Goal: Check status: Check status

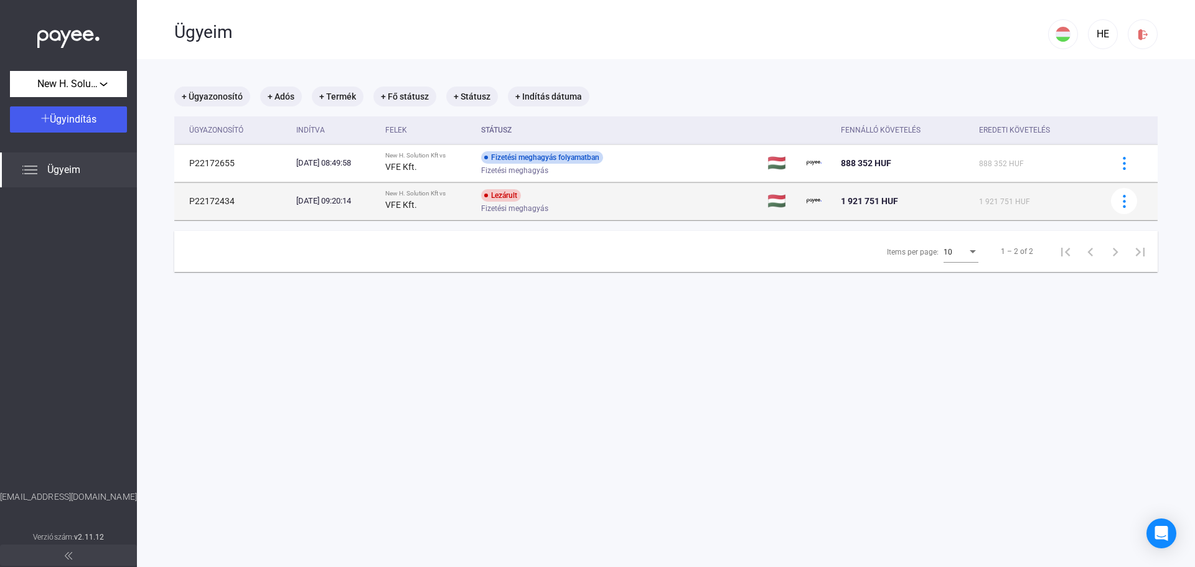
click at [470, 205] on div "VFE Kft." at bounding box center [428, 204] width 87 height 15
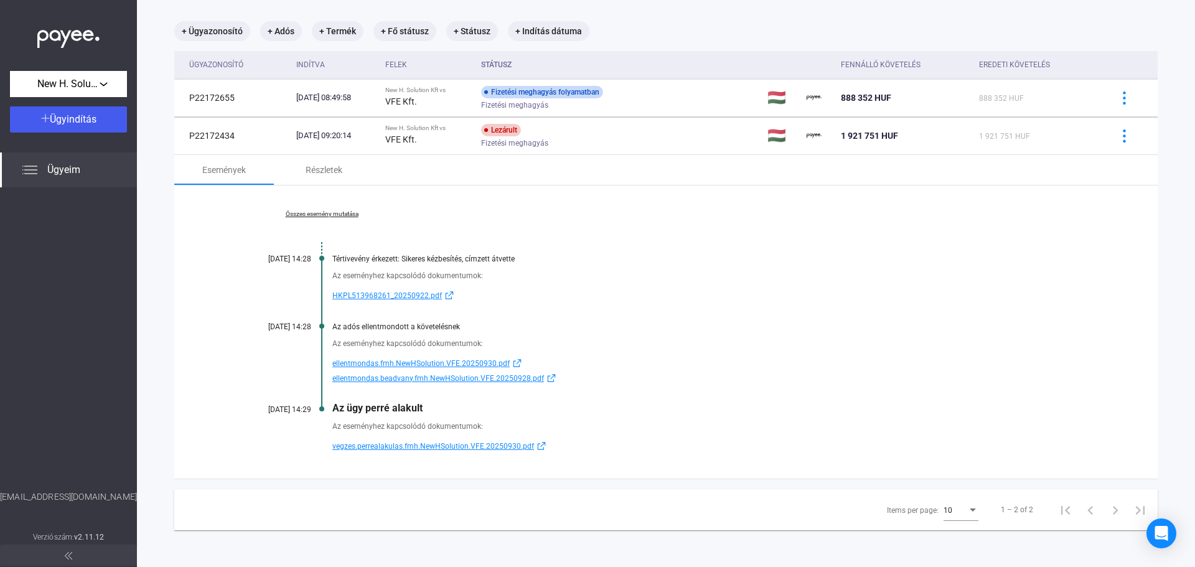
scroll to position [66, 0]
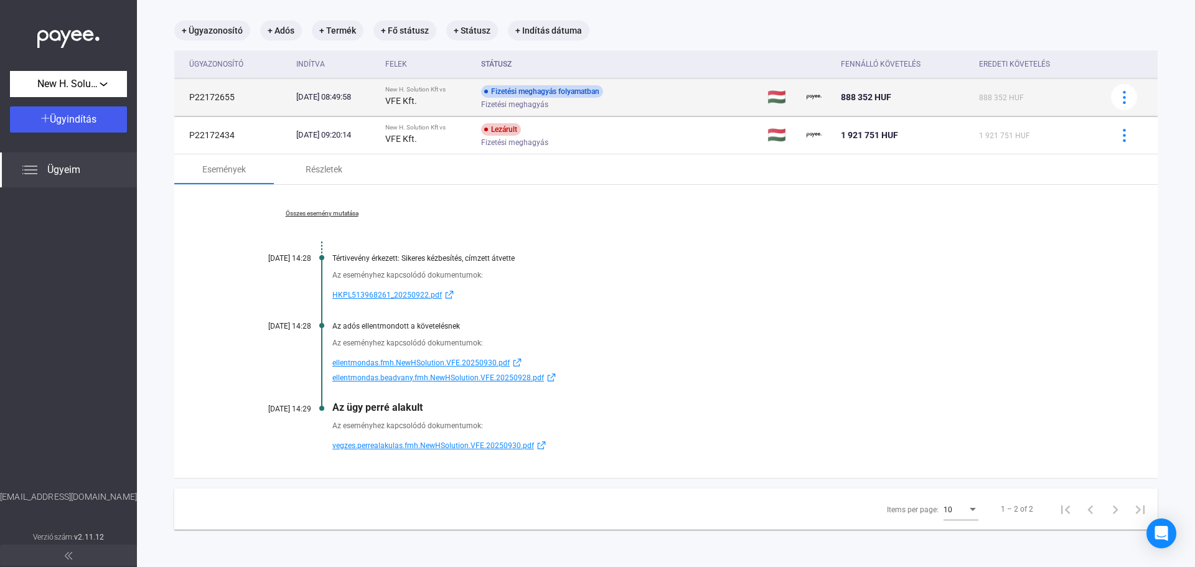
click at [472, 93] on div "New H. Solution Kft vs" at bounding box center [428, 89] width 87 height 7
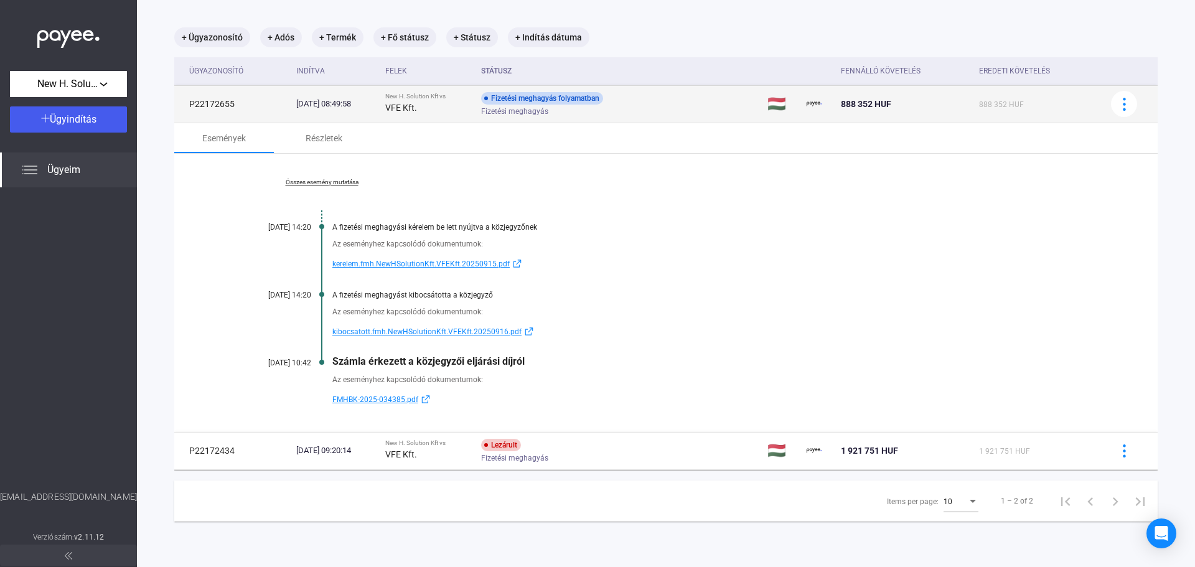
click at [417, 105] on strong "VFE Kft." at bounding box center [401, 108] width 32 height 10
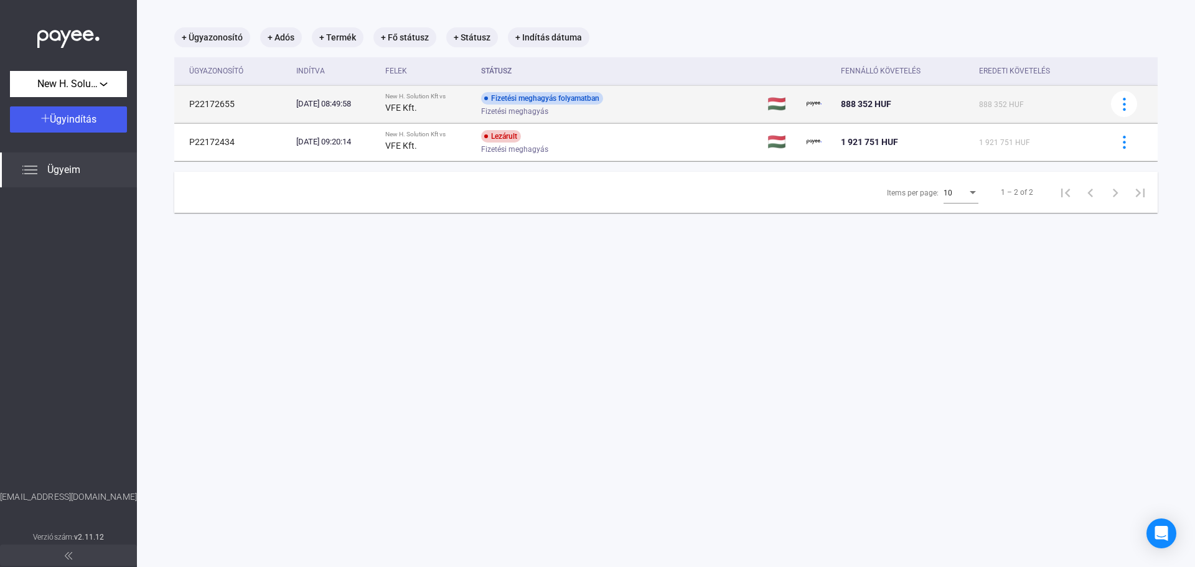
click at [417, 105] on strong "VFE Kft." at bounding box center [401, 108] width 32 height 10
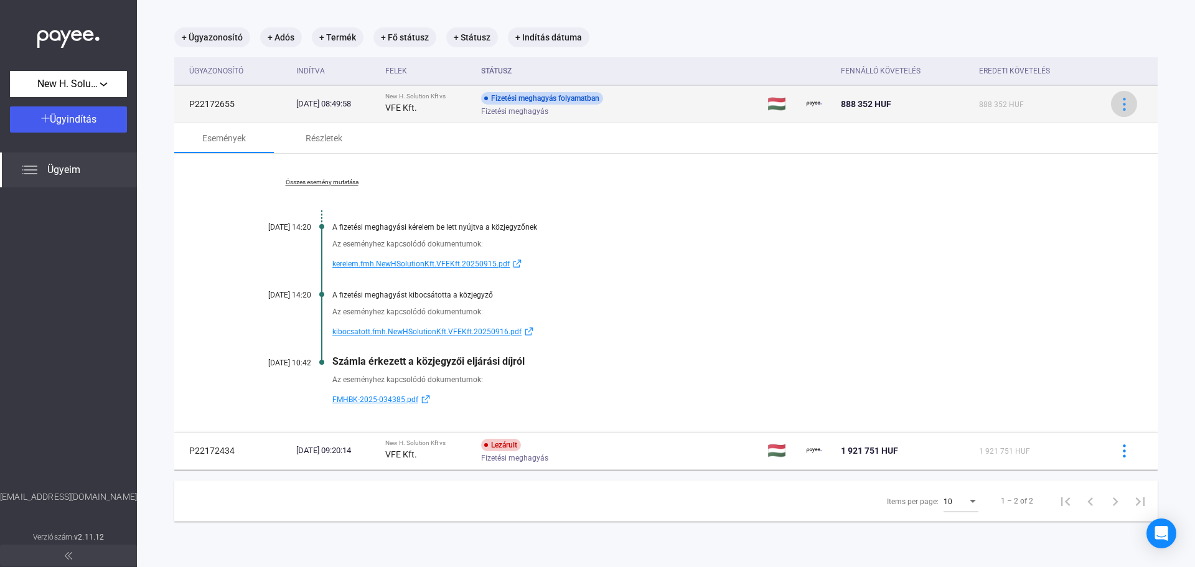
click at [1118, 99] on img at bounding box center [1124, 104] width 13 height 13
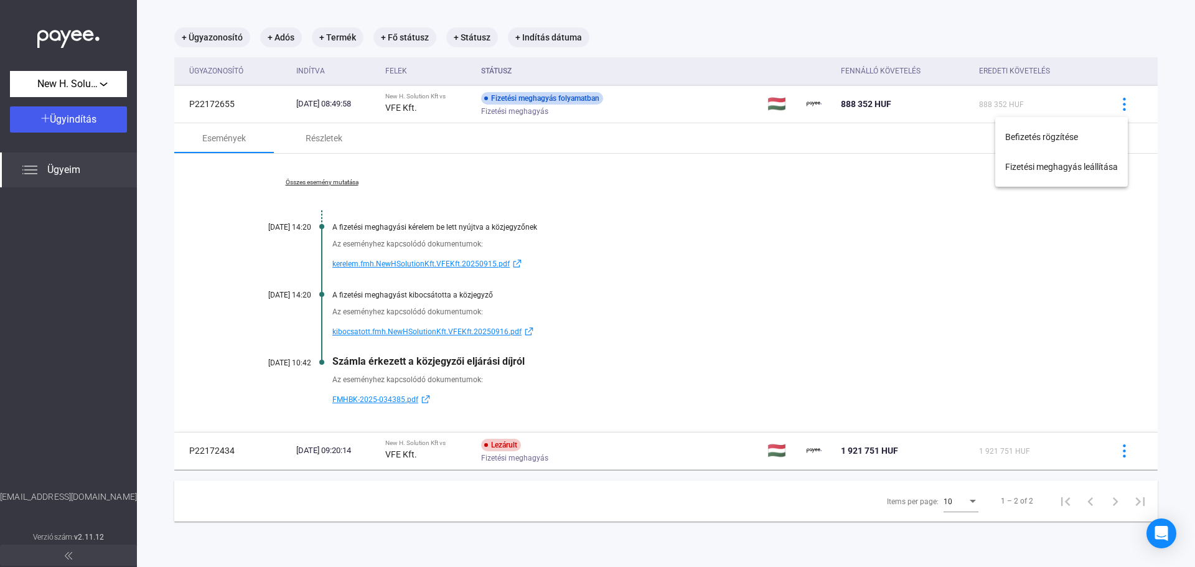
click at [535, 458] on div at bounding box center [597, 283] width 1195 height 567
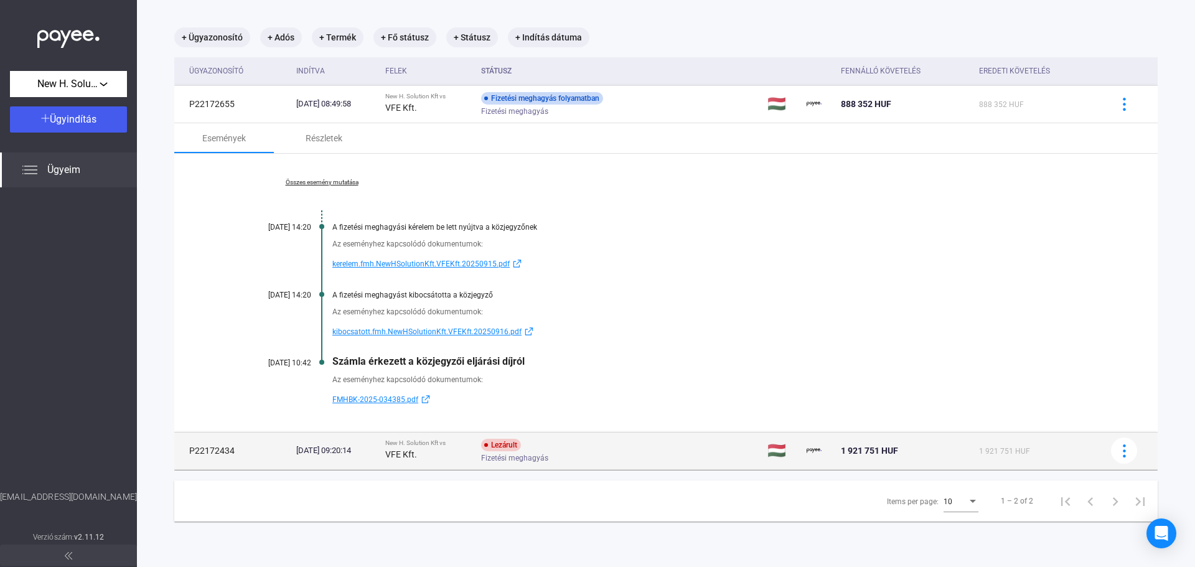
click at [521, 450] on div "Lezárult" at bounding box center [501, 445] width 40 height 12
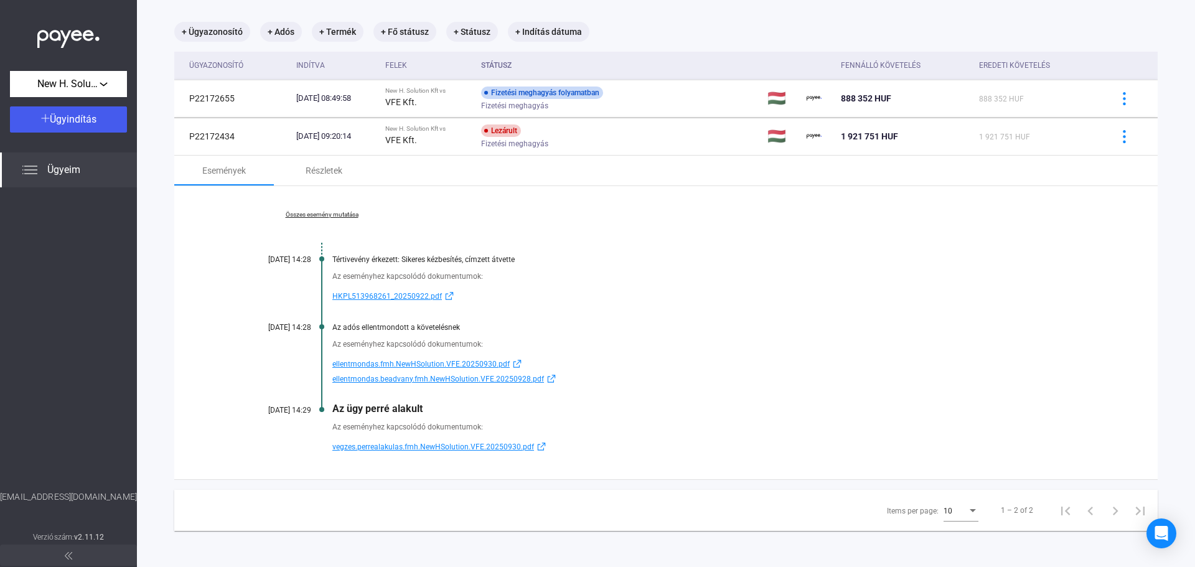
scroll to position [66, 0]
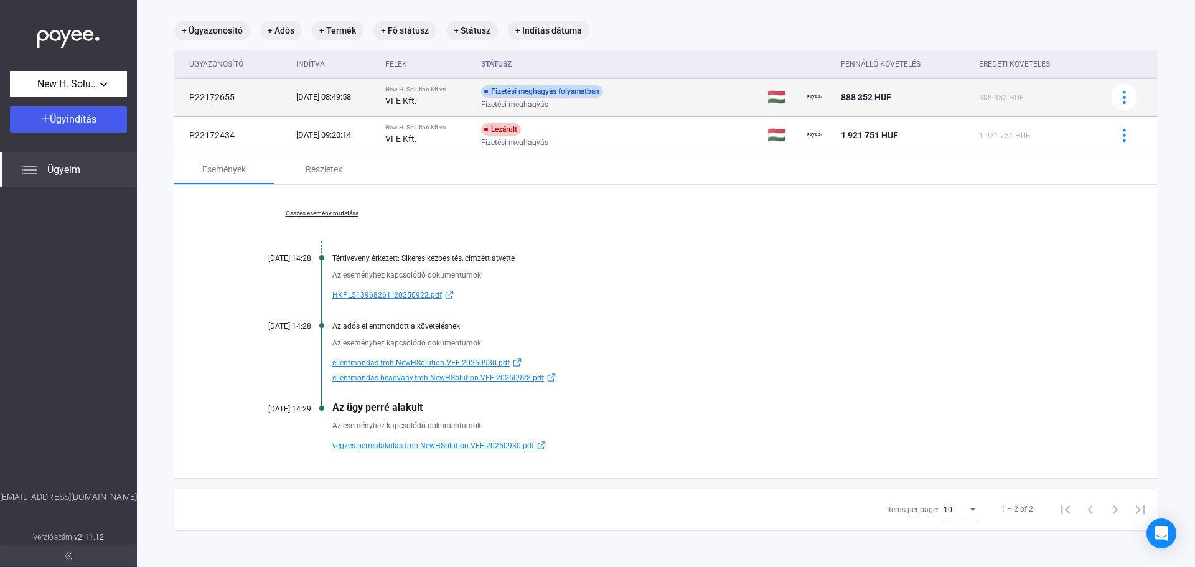
click at [348, 105] on td "[DATE] 08:49:58" at bounding box center [335, 96] width 89 height 37
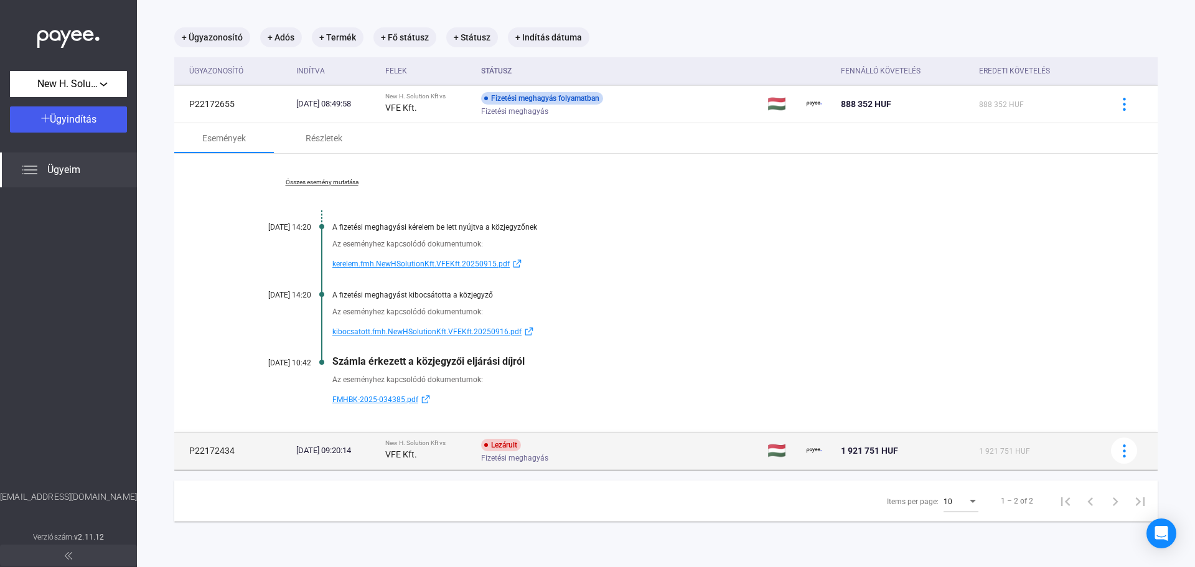
click at [448, 460] on div "VFE Kft." at bounding box center [428, 454] width 87 height 15
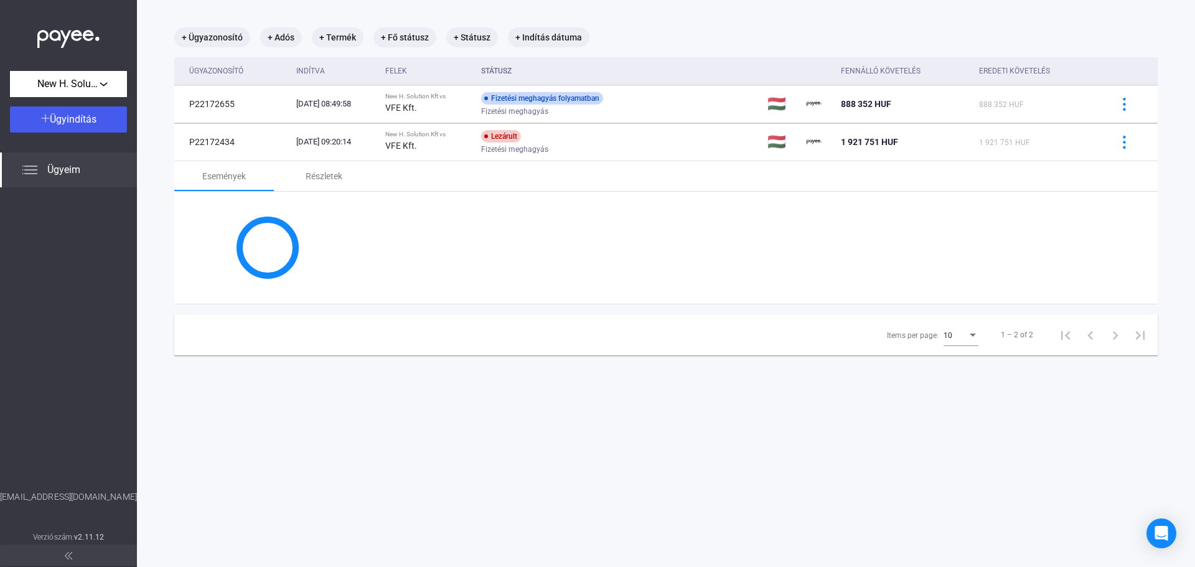
scroll to position [66, 0]
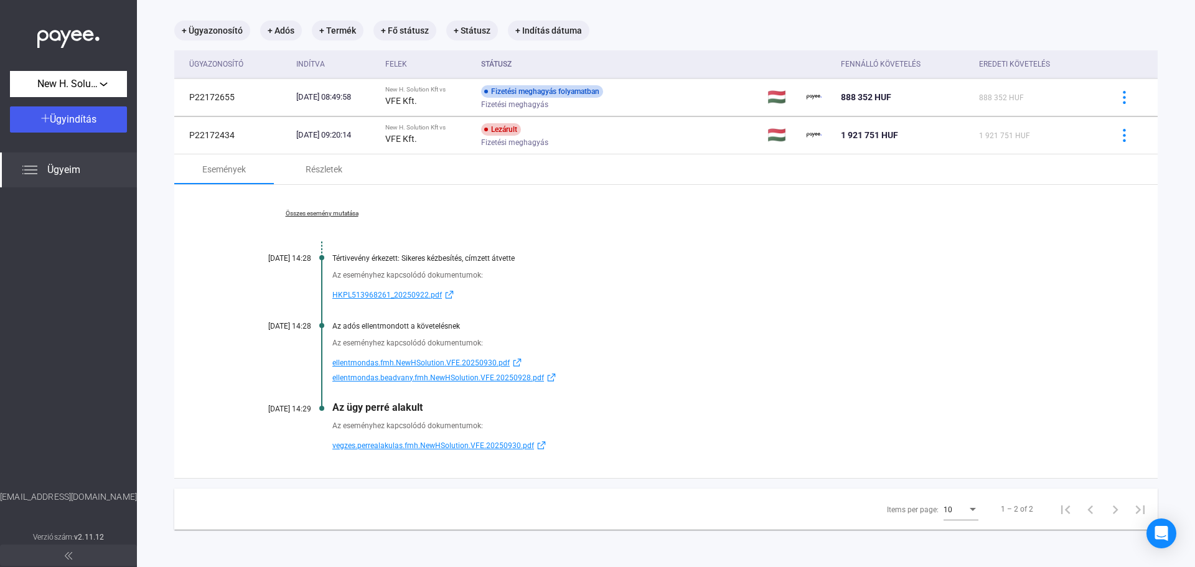
click at [423, 380] on span "ellentmondas.beadvany.fmh.NewHSolution.VFE.20250928.pdf" at bounding box center [438, 377] width 212 height 15
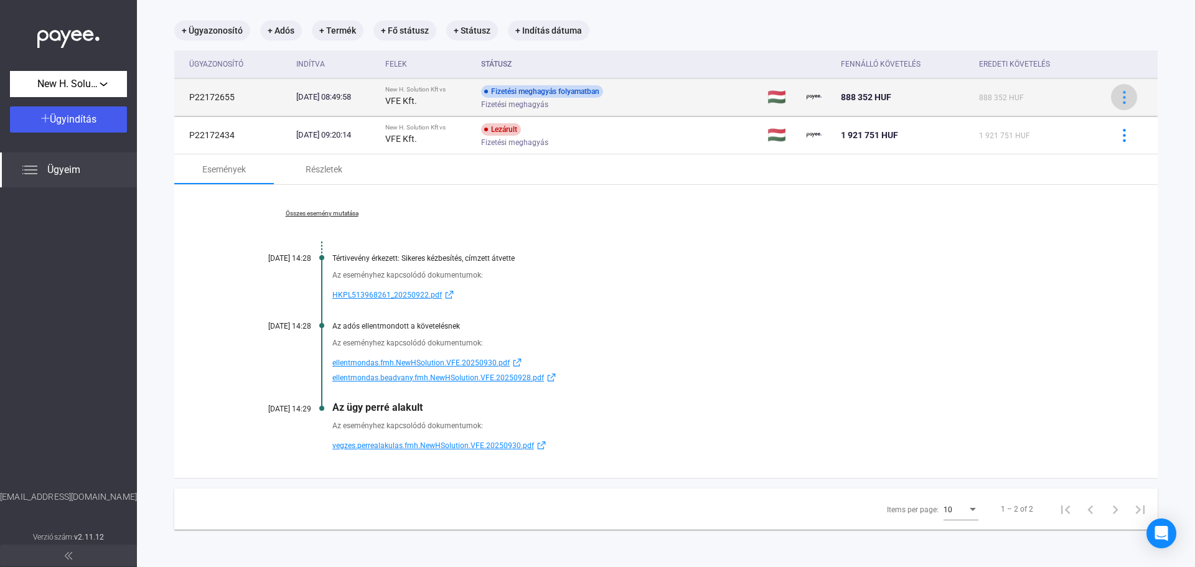
click at [1118, 95] on img at bounding box center [1124, 97] width 13 height 13
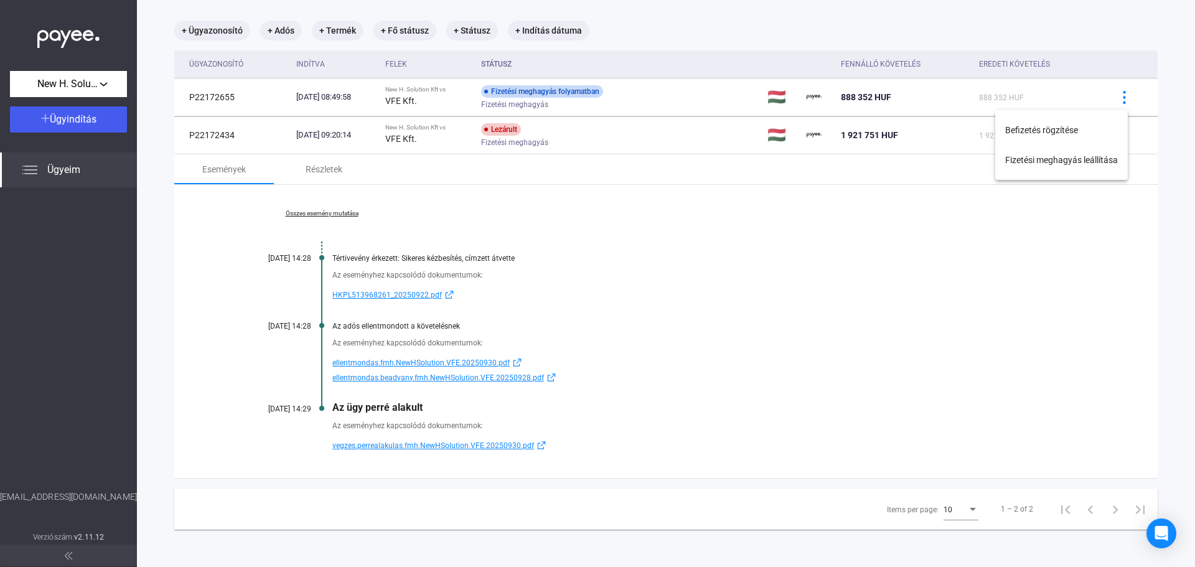
click at [407, 98] on div at bounding box center [597, 283] width 1195 height 567
click at [349, 215] on link "Összes esemény mutatása" at bounding box center [322, 213] width 171 height 7
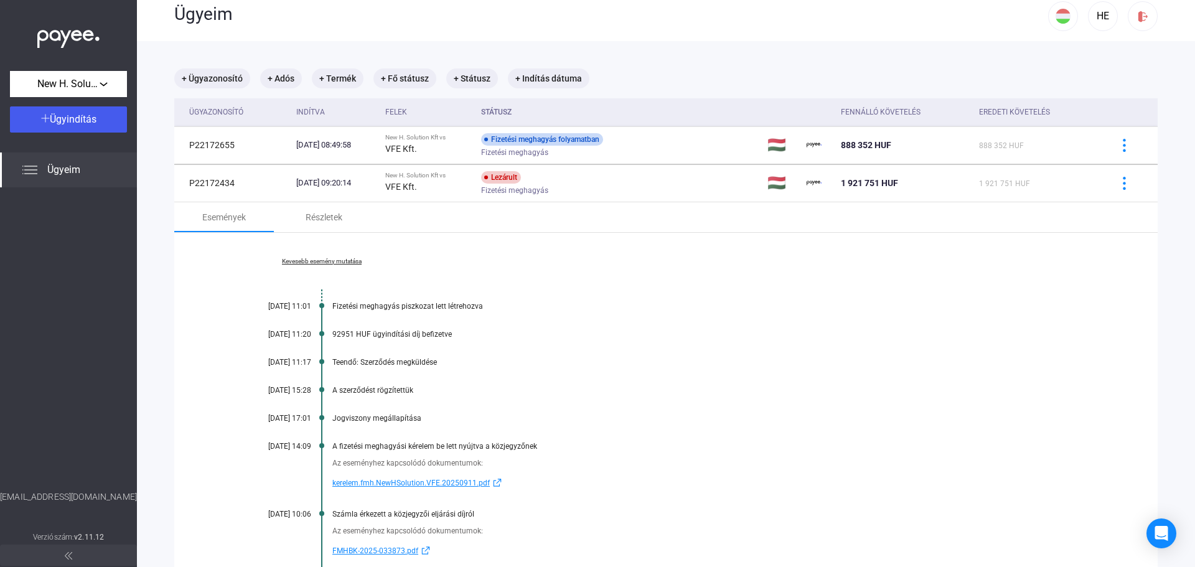
scroll to position [0, 0]
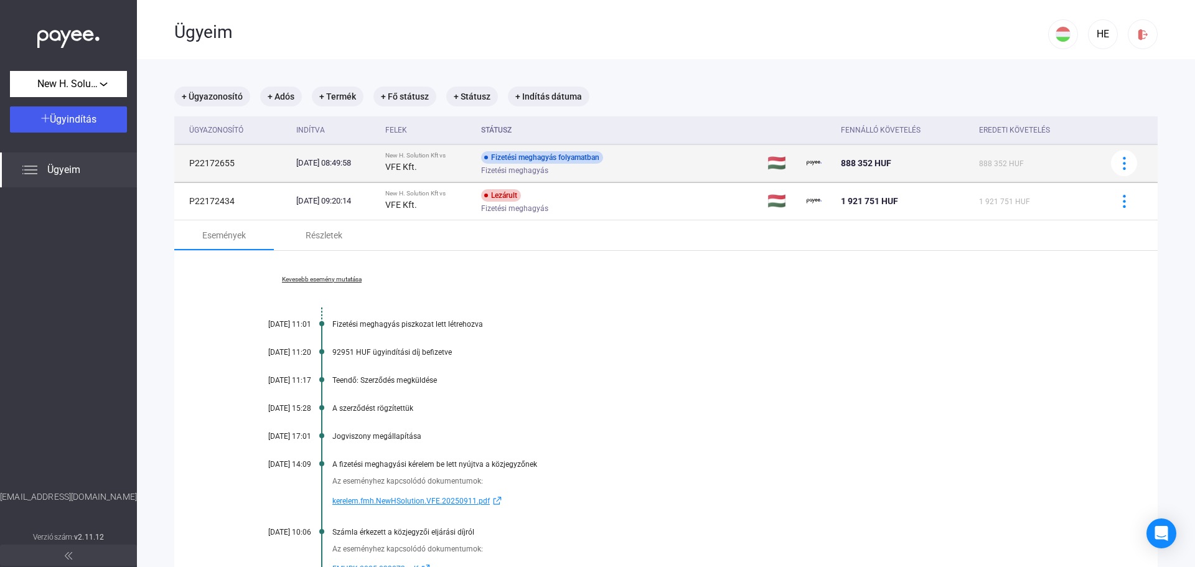
click at [472, 158] on div "New H. Solution Kft vs" at bounding box center [428, 155] width 87 height 7
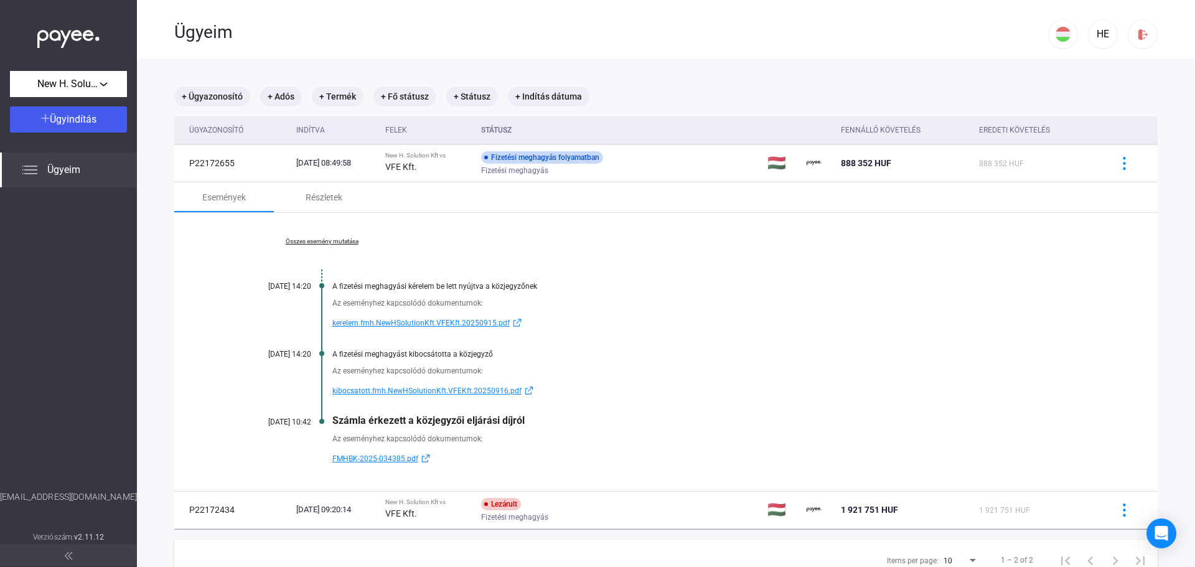
click at [331, 241] on link "Összes esemény mutatása" at bounding box center [322, 241] width 171 height 7
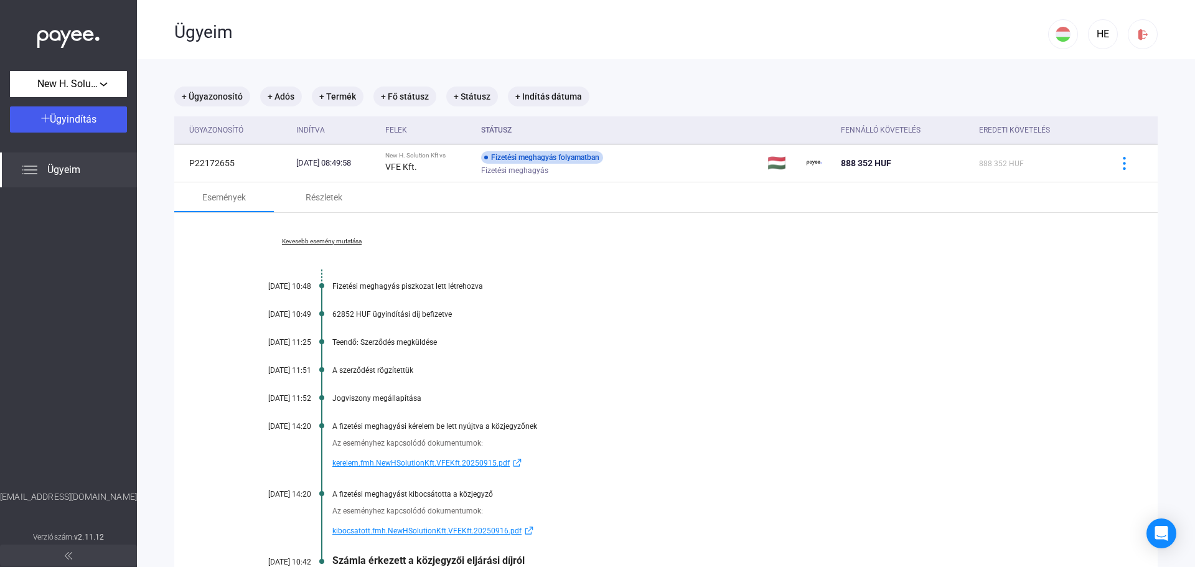
scroll to position [62, 0]
